Goal: Task Accomplishment & Management: Manage account settings

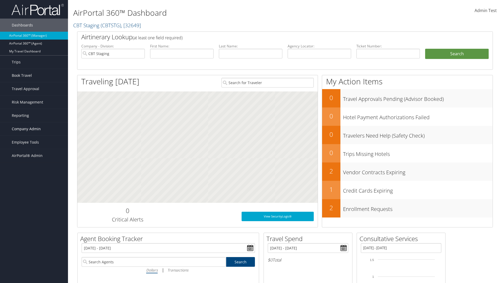
click at [34, 129] on span "Company Admin" at bounding box center [26, 128] width 29 height 13
click at [34, 237] on link "Airtinerary® Settings" at bounding box center [34, 241] width 68 height 8
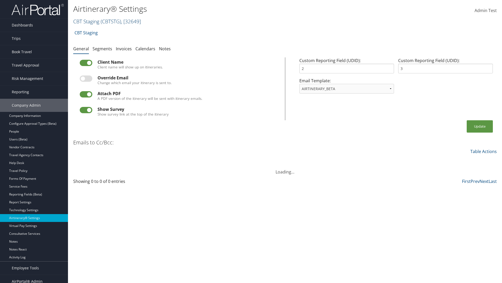
click at [86, 21] on link "CBT Staging ( CBTSTG ) , [ 32649 ]" at bounding box center [107, 21] width 68 height 7
click at [0, 0] on input "search" at bounding box center [0, 0] width 0 height 0
type input "Global Marketing Services"
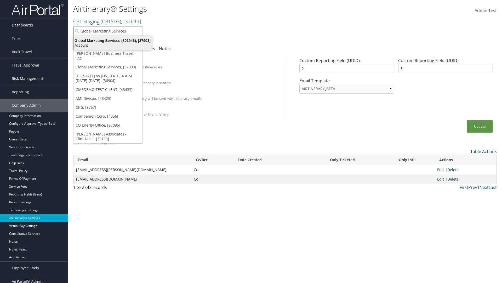
click at [113, 41] on div "Global Marketing Services (301946), [37903]" at bounding box center [113, 40] width 84 height 5
